Goal: Transaction & Acquisition: Purchase product/service

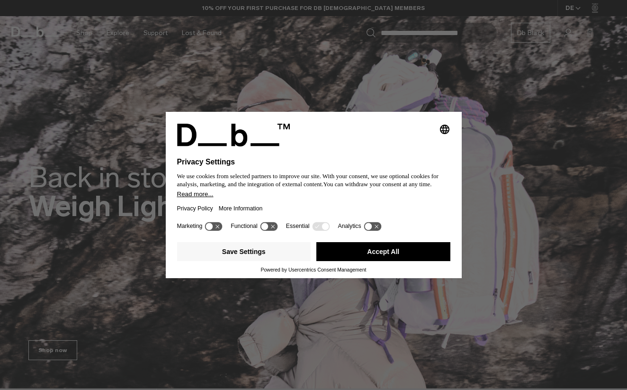
click at [386, 252] on button "Accept All" at bounding box center [383, 251] width 134 height 19
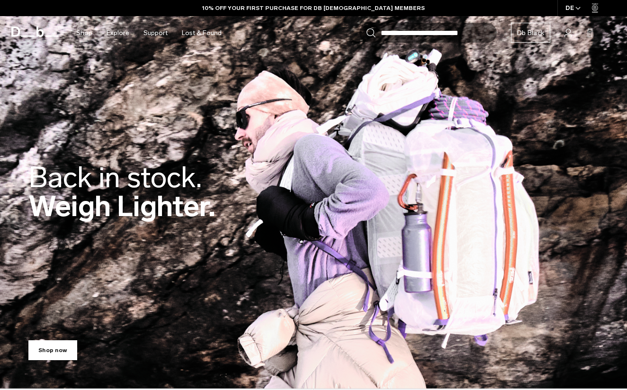
click at [63, 351] on link "Shop now" at bounding box center [52, 350] width 49 height 20
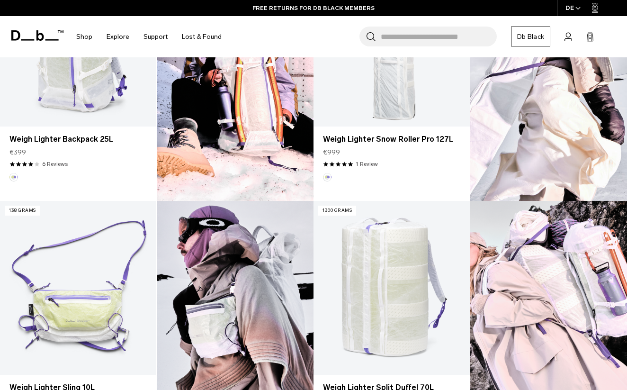
scroll to position [409, 0]
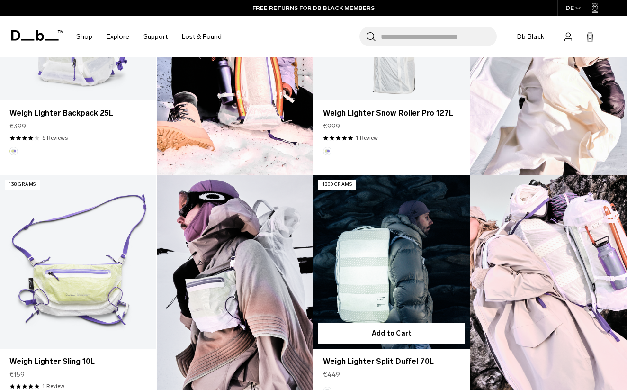
click at [353, 278] on link "Weigh Lighter Split Duffel 70L" at bounding box center [392, 262] width 156 height 174
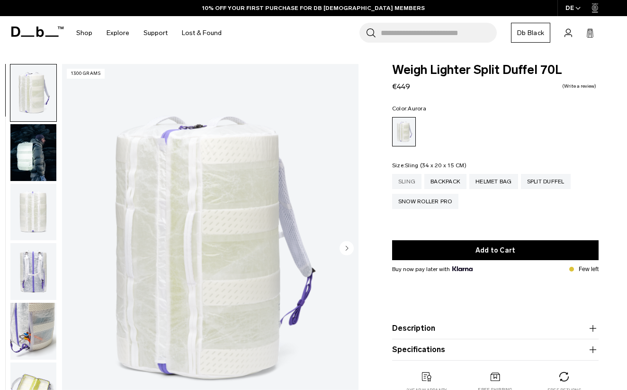
click at [411, 188] on div "Sling" at bounding box center [406, 181] width 29 height 15
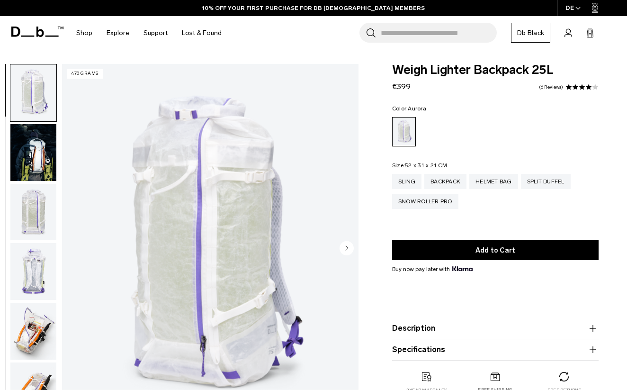
click at [38, 161] on img "button" at bounding box center [33, 152] width 46 height 57
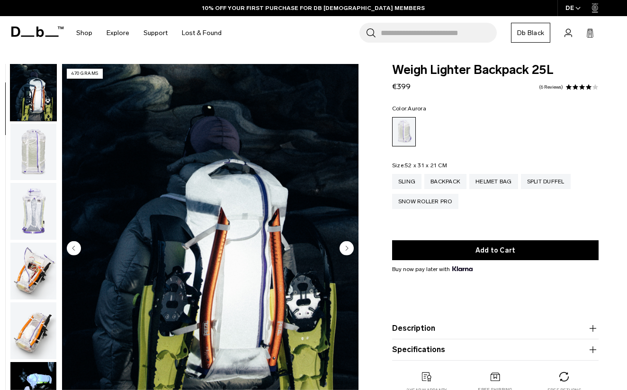
click at [32, 190] on img "button" at bounding box center [33, 211] width 46 height 57
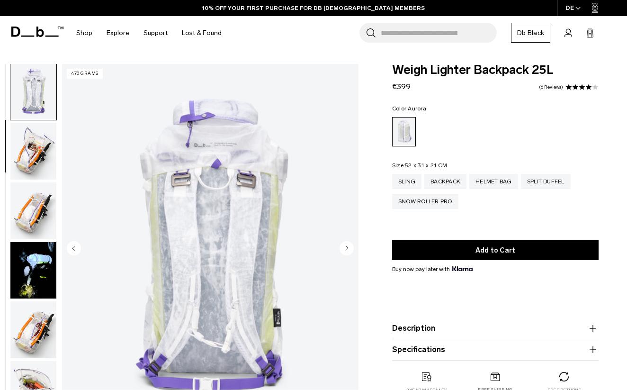
click at [30, 223] on img "button" at bounding box center [33, 210] width 46 height 57
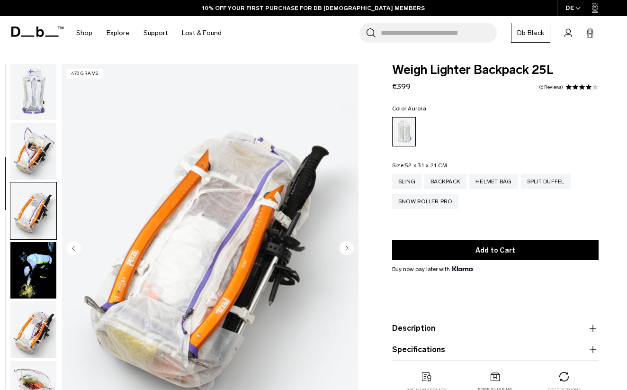
scroll to position [300, 0]
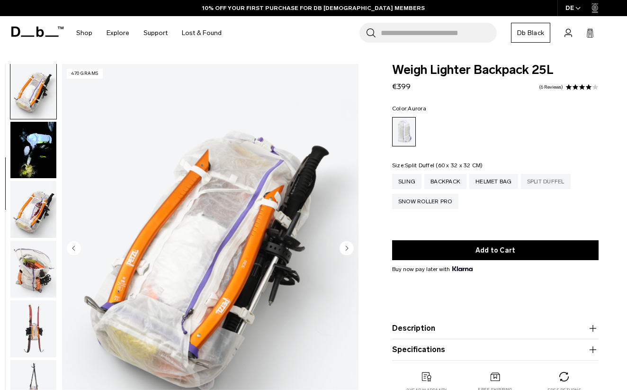
click at [555, 178] on div "Split Duffel" at bounding box center [546, 181] width 50 height 15
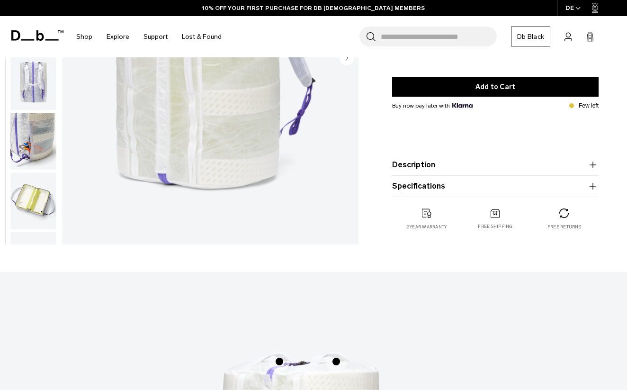
click at [41, 207] on img "button" at bounding box center [33, 200] width 46 height 57
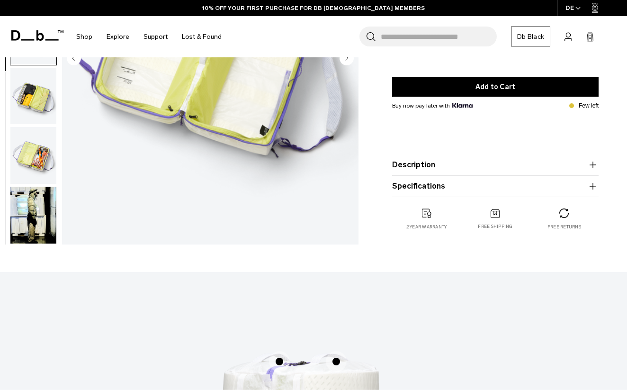
click at [41, 207] on img "button" at bounding box center [33, 215] width 46 height 57
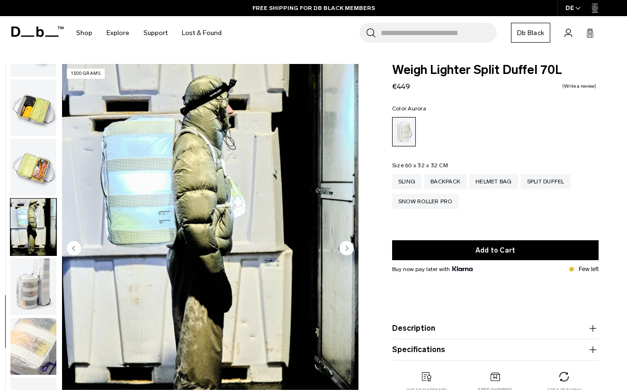
click at [347, 249] on icon "Next slide" at bounding box center [347, 248] width 2 height 4
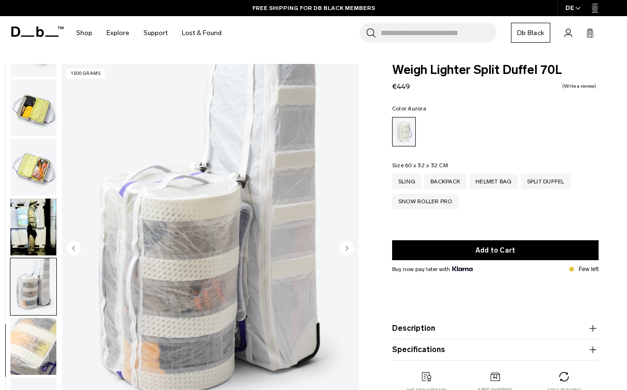
click at [347, 249] on icon "Next slide" at bounding box center [347, 248] width 2 height 4
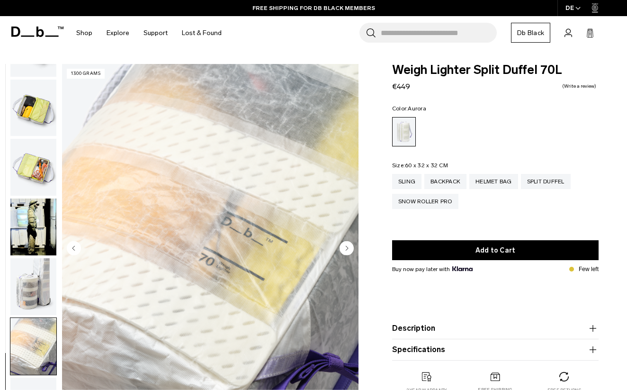
click at [347, 249] on icon "Next slide" at bounding box center [347, 248] width 2 height 4
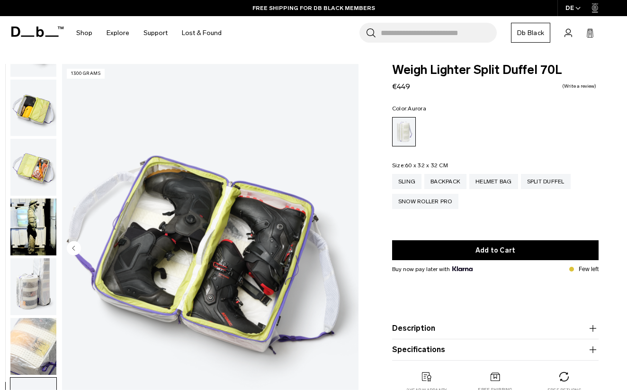
click at [347, 249] on img "12 / 12" at bounding box center [210, 249] width 296 height 370
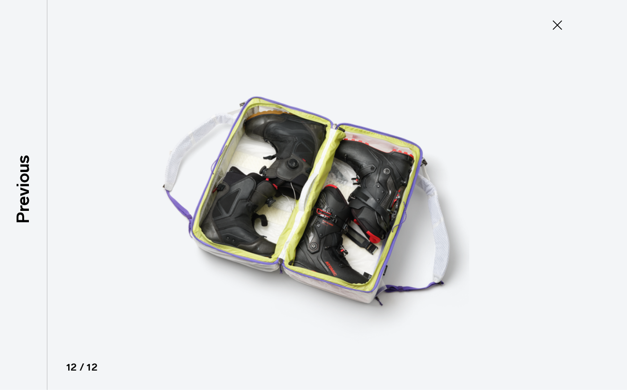
click at [531, 61] on div at bounding box center [313, 195] width 627 height 390
click at [559, 23] on icon at bounding box center [557, 24] width 9 height 9
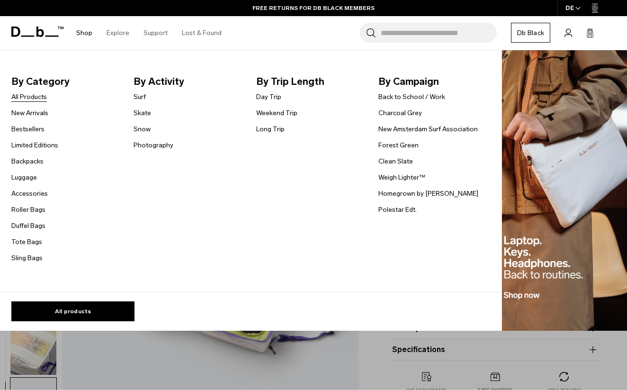
click at [31, 93] on link "All Products" at bounding box center [29, 97] width 36 height 10
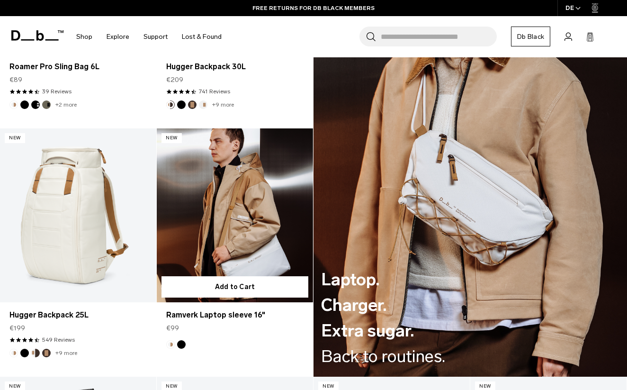
scroll to position [1110, 0]
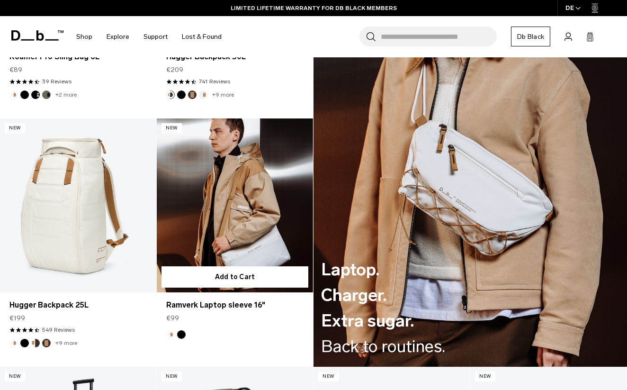
click at [185, 333] on button "Black Out" at bounding box center [181, 334] width 9 height 9
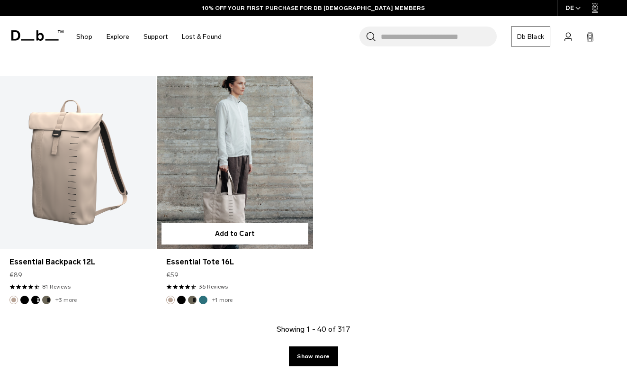
scroll to position [2946, 0]
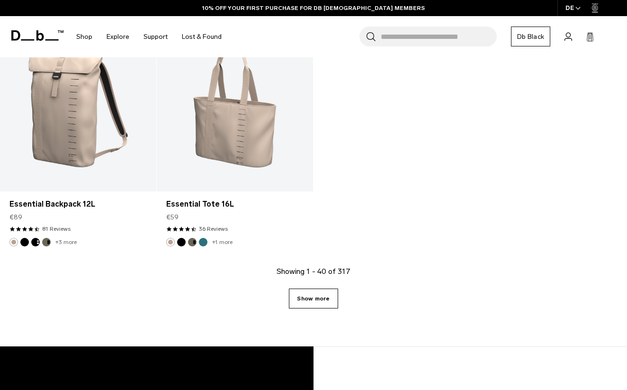
click at [314, 295] on link "Show more" at bounding box center [313, 298] width 49 height 20
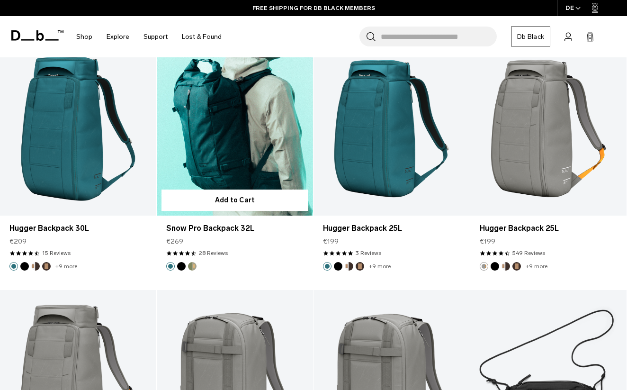
scroll to position [4132, 0]
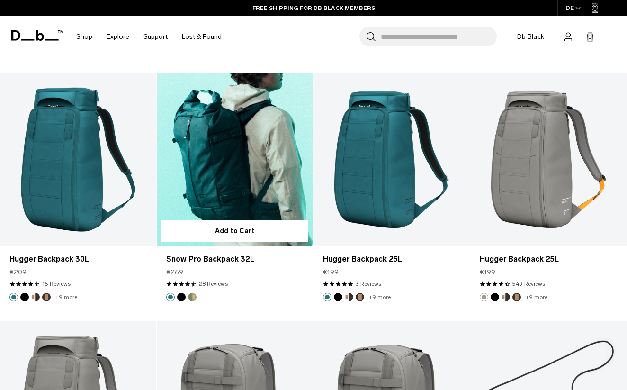
click at [192, 294] on button "Db x Beyond Medals" at bounding box center [192, 297] width 9 height 9
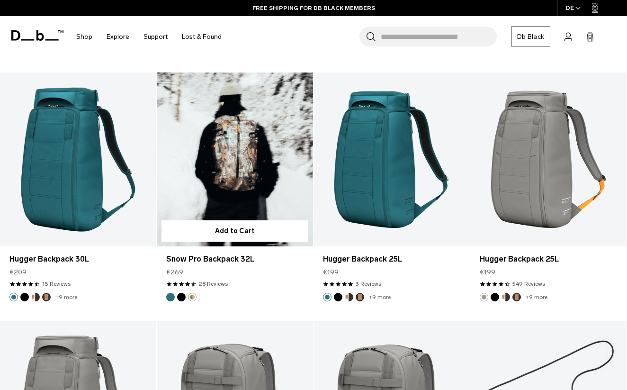
click at [229, 196] on link "Snow Pro Backpack 32L Db x Beyond Medals" at bounding box center [235, 159] width 156 height 174
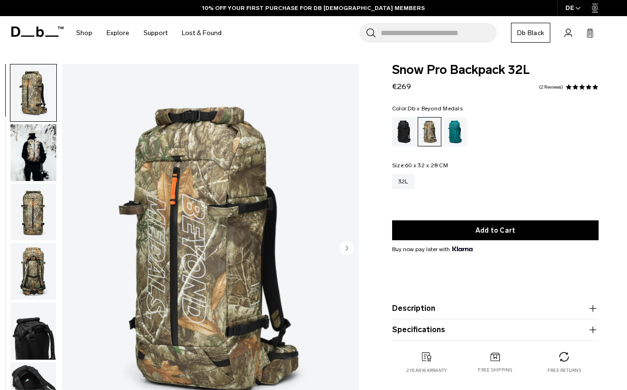
click at [50, 235] on img "button" at bounding box center [33, 212] width 46 height 57
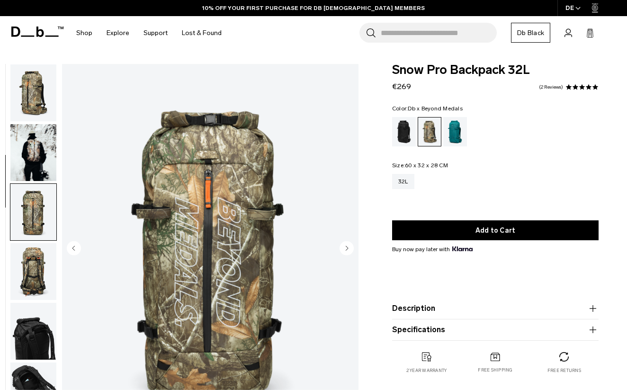
scroll to position [108, 0]
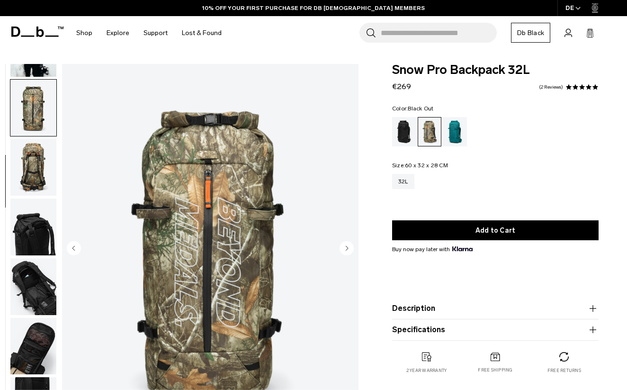
click at [403, 140] on div "Black Out" at bounding box center [404, 131] width 24 height 29
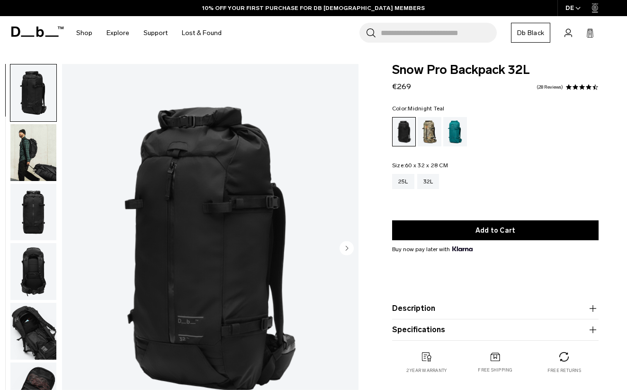
click at [457, 121] on div "Midnight Teal" at bounding box center [455, 131] width 24 height 29
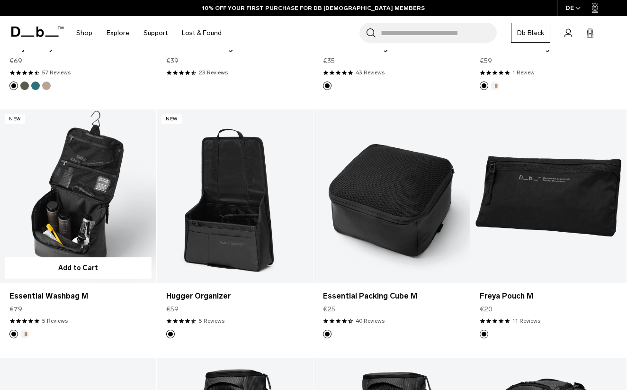
click at [20, 334] on img "Oatmilk" at bounding box center [24, 334] width 10 height 10
click at [25, 334] on button "Oatmilk" at bounding box center [24, 334] width 9 height 9
click at [110, 171] on link "Essential Washbag M Oatmilk" at bounding box center [78, 196] width 156 height 174
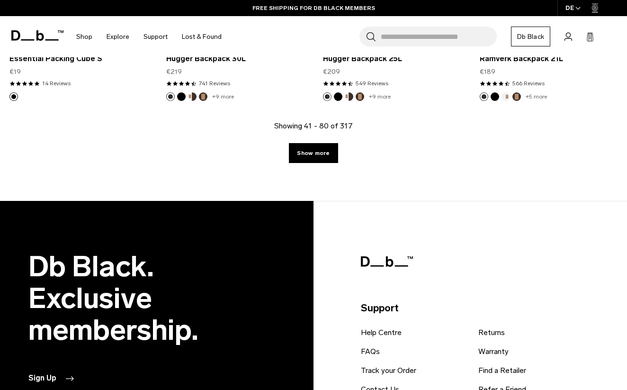
scroll to position [2417, 0]
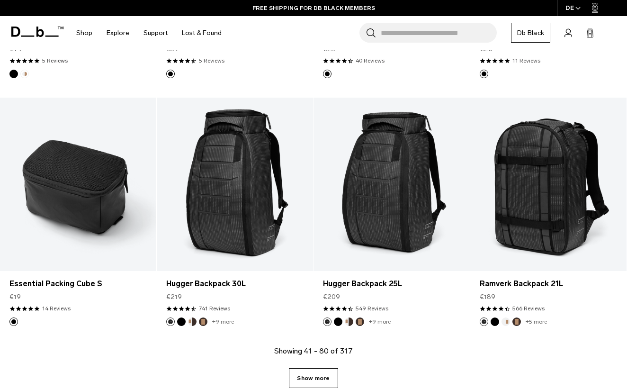
click at [320, 380] on link "Show more" at bounding box center [313, 378] width 49 height 20
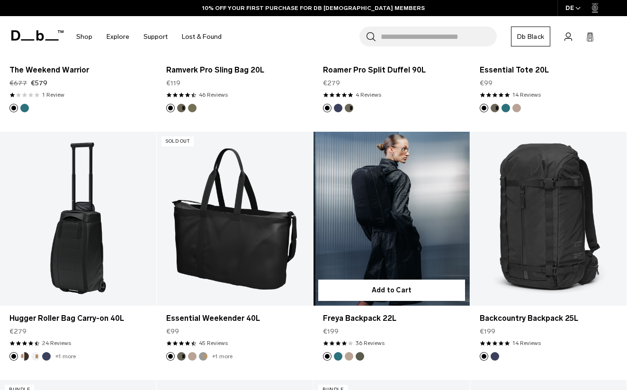
scroll to position [3889, 0]
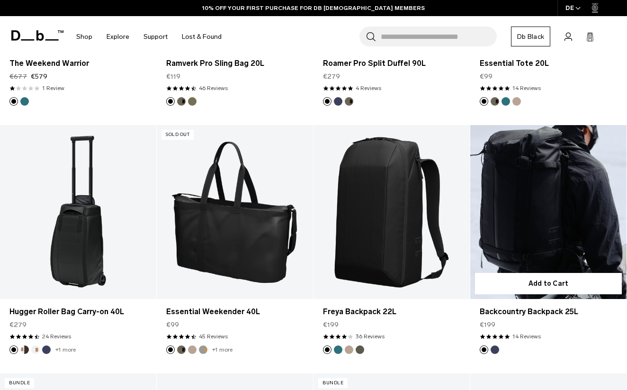
click at [495, 350] on button "Blue Hour" at bounding box center [495, 349] width 9 height 9
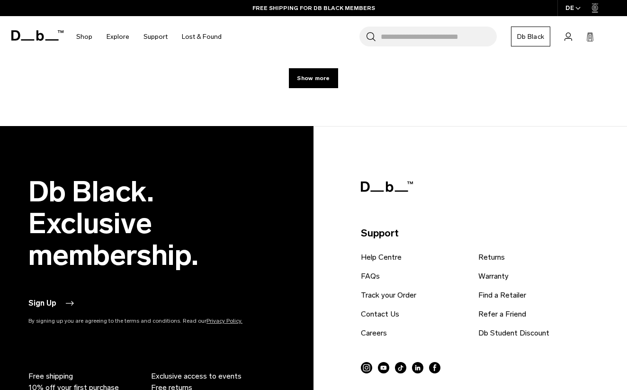
scroll to position [4995, 0]
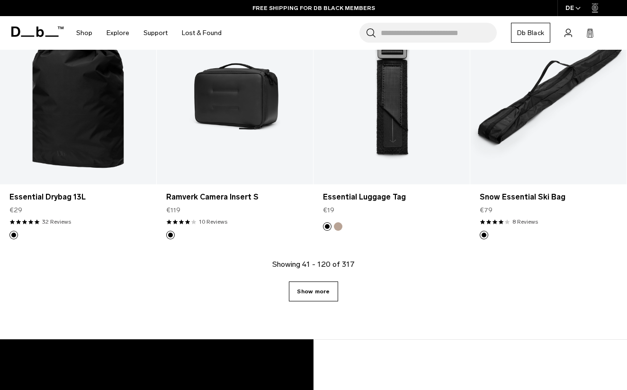
click at [316, 301] on link "Show more" at bounding box center [313, 291] width 49 height 20
click at [330, 295] on link "Show more" at bounding box center [313, 291] width 49 height 20
click at [316, 294] on link "Show more" at bounding box center [313, 291] width 49 height 20
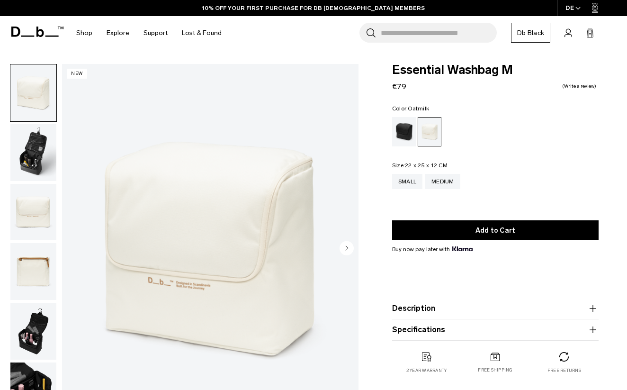
click at [43, 265] on img "button" at bounding box center [33, 271] width 46 height 57
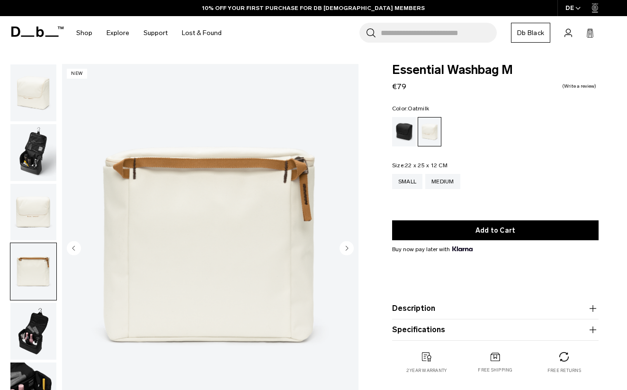
click at [41, 193] on img "button" at bounding box center [33, 212] width 46 height 57
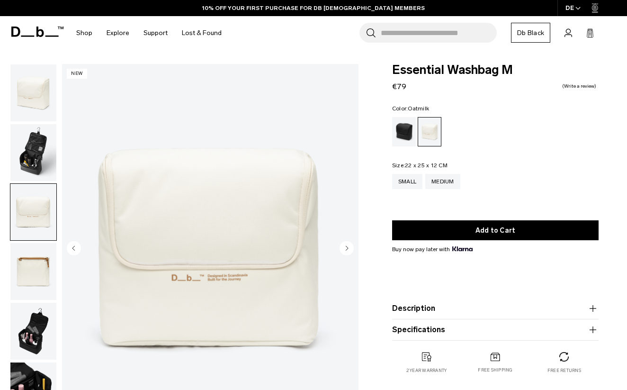
click at [214, 245] on img "3 / 6" at bounding box center [210, 249] width 296 height 370
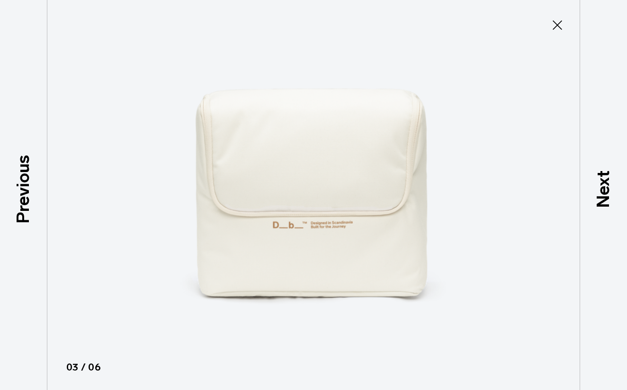
click at [489, 286] on img at bounding box center [313, 195] width 426 height 390
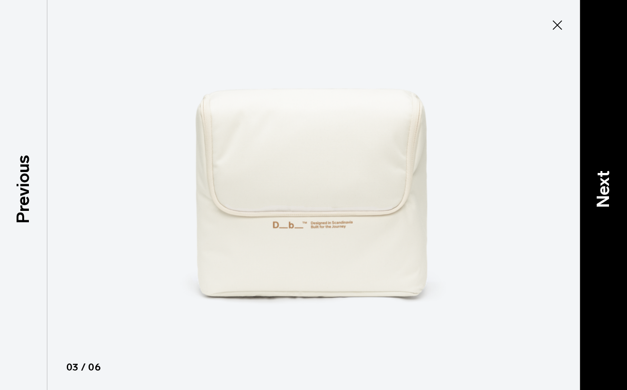
click at [600, 192] on p "Next" at bounding box center [604, 188] width 26 height 37
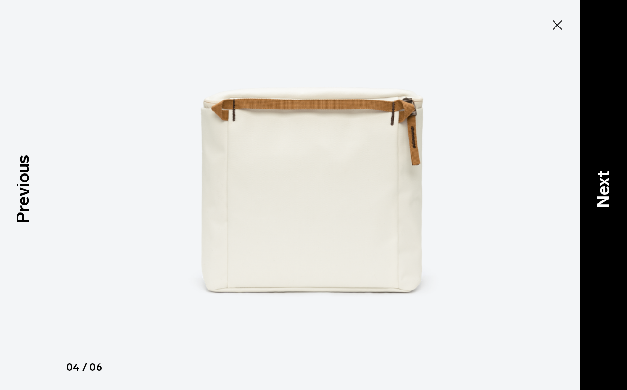
click at [600, 192] on p "Next" at bounding box center [604, 188] width 26 height 37
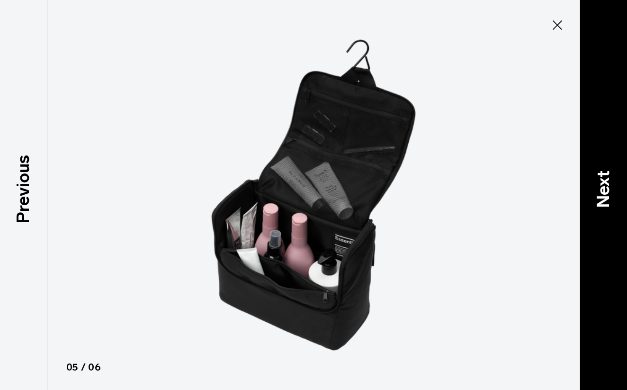
click at [600, 192] on p "Next" at bounding box center [604, 188] width 26 height 37
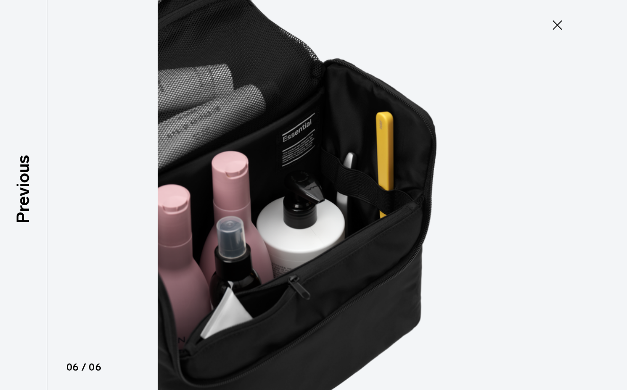
click at [600, 192] on div at bounding box center [313, 195] width 627 height 390
click at [561, 18] on icon at bounding box center [557, 25] width 15 height 15
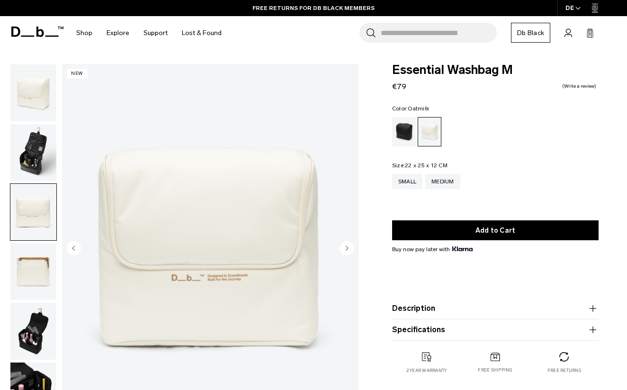
click at [28, 86] on img "button" at bounding box center [33, 92] width 46 height 57
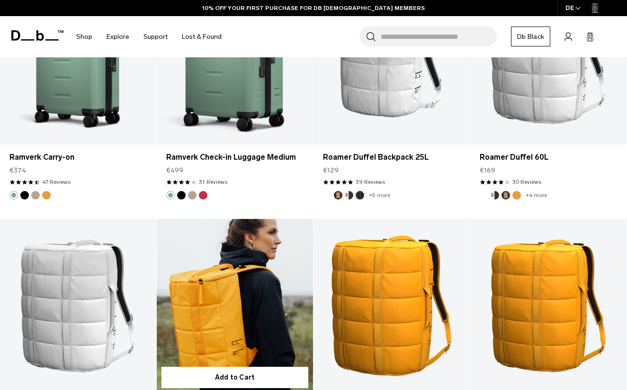
scroll to position [1056, 0]
